Goal: Task Accomplishment & Management: Manage account settings

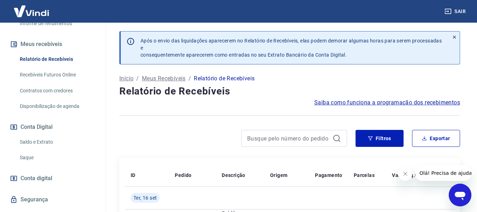
scroll to position [141, 0]
click at [43, 138] on link "Saldo e Extrato" at bounding box center [57, 141] width 80 height 14
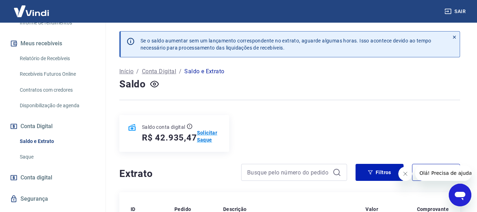
click at [205, 135] on p "Solicitar Saque" at bounding box center [209, 136] width 24 height 14
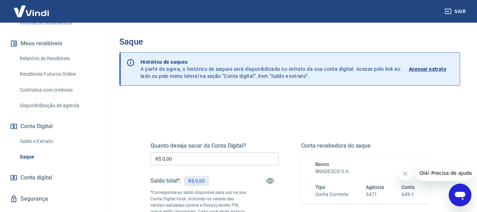
click at [194, 157] on input "R$ 0,00" at bounding box center [215, 158] width 128 height 13
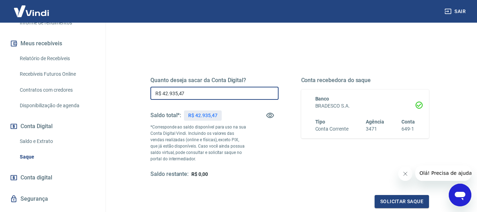
scroll to position [71, 0]
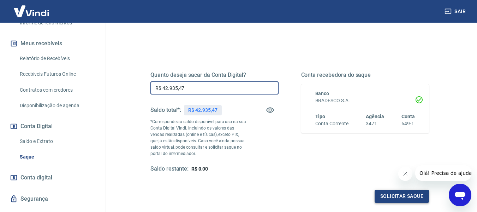
type input "R$ 42.935,47"
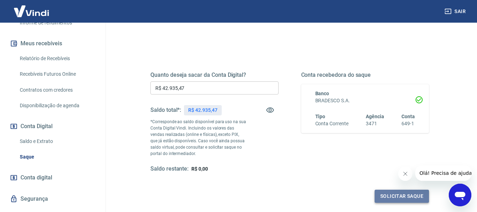
click at [396, 195] on button "Solicitar saque" at bounding box center [402, 195] width 54 height 13
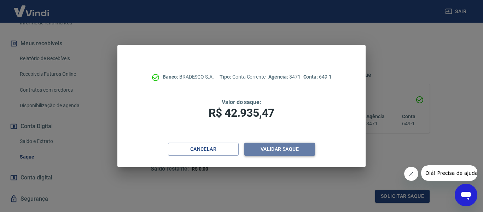
click at [291, 152] on button "Validar saque" at bounding box center [279, 148] width 71 height 13
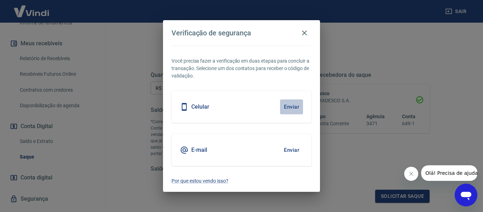
click at [293, 104] on button "Enviar" at bounding box center [291, 106] width 23 height 15
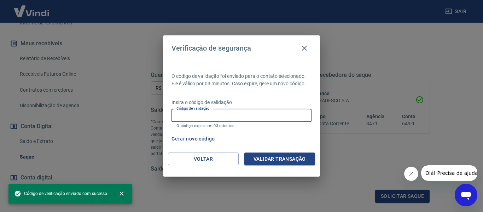
click at [216, 116] on input "Código de validação" at bounding box center [241, 115] width 140 height 13
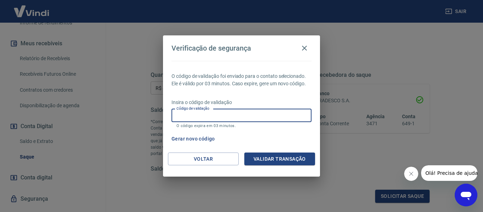
click at [216, 115] on input "Código de validação" at bounding box center [241, 115] width 140 height 13
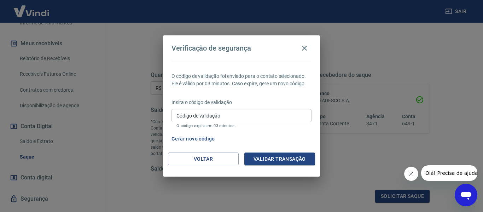
click at [299, 137] on div "Gerar novo código" at bounding box center [240, 138] width 143 height 13
click at [252, 113] on input "Código de validação" at bounding box center [241, 115] width 140 height 13
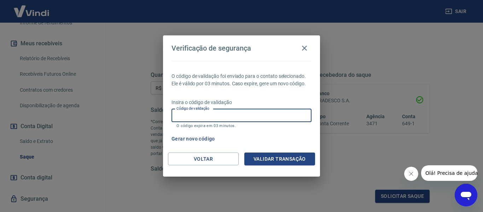
click at [252, 113] on input "Código de validação" at bounding box center [241, 115] width 140 height 13
click at [255, 110] on input "Código de validação" at bounding box center [241, 115] width 140 height 13
click at [187, 138] on button "Gerar novo código" at bounding box center [193, 138] width 49 height 13
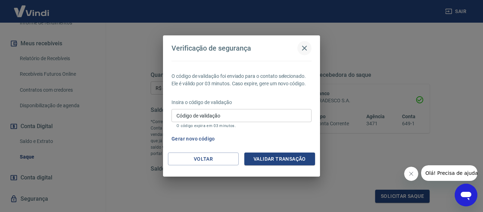
click at [305, 46] on icon "button" at bounding box center [304, 48] width 8 height 8
